Goal: Information Seeking & Learning: Find specific fact

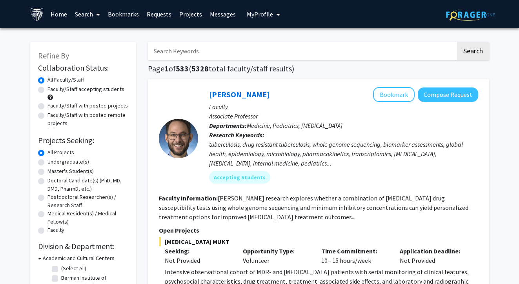
click at [280, 57] on input "Search Keywords" at bounding box center [302, 51] width 308 height 18
type input "[PERSON_NAME]"
click at [472, 52] on button "Search" at bounding box center [473, 51] width 32 height 18
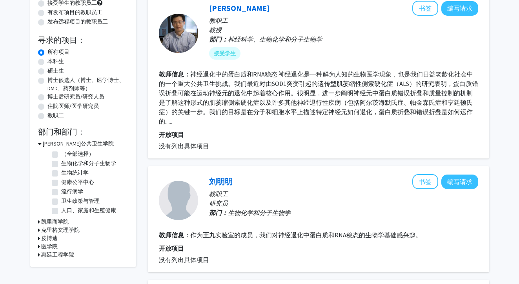
scroll to position [84, 0]
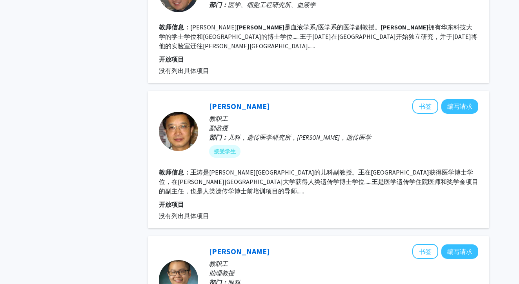
scroll to position [557, 0]
